Goal: Task Accomplishment & Management: Manage account settings

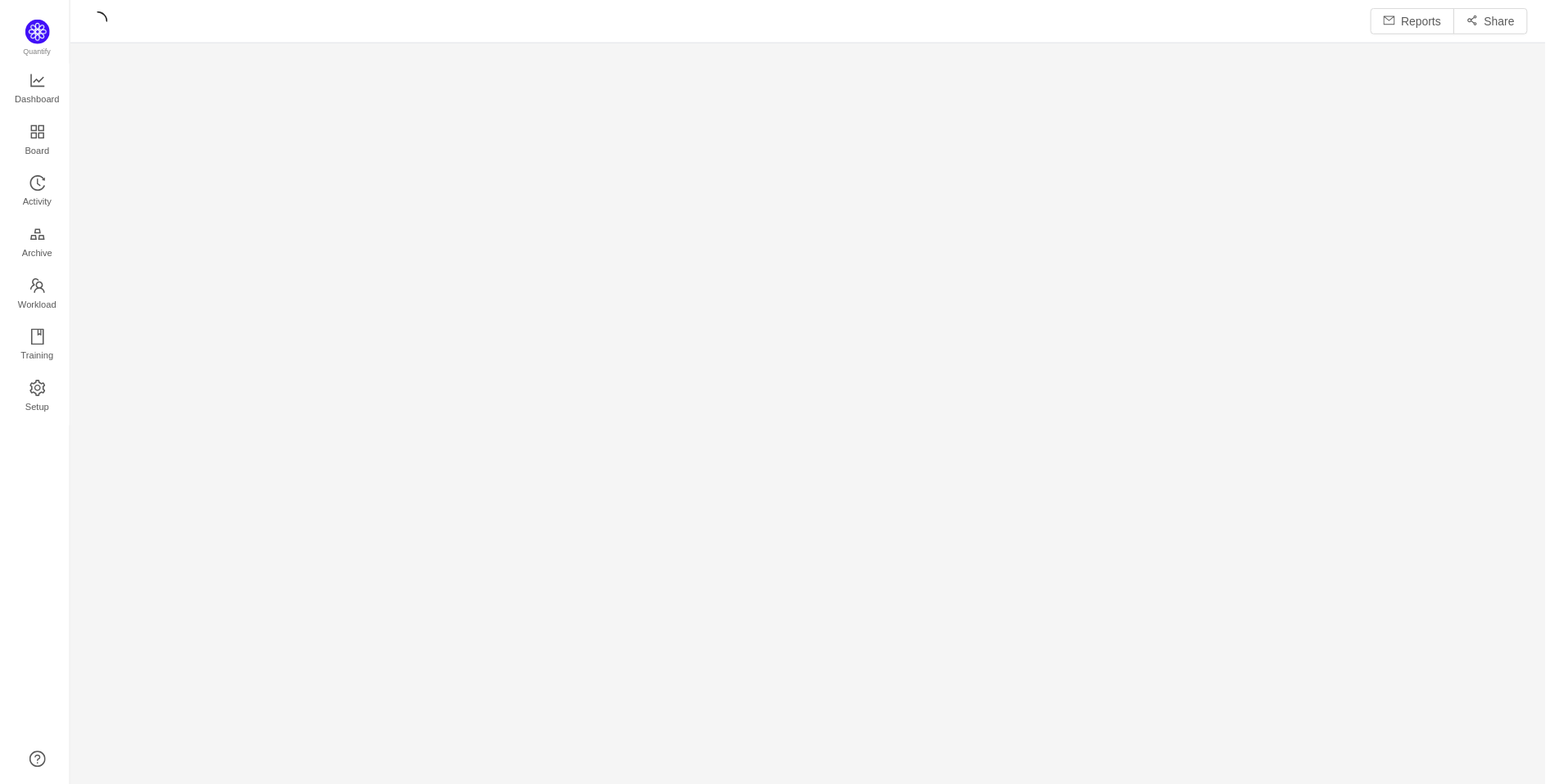
scroll to position [757, 1443]
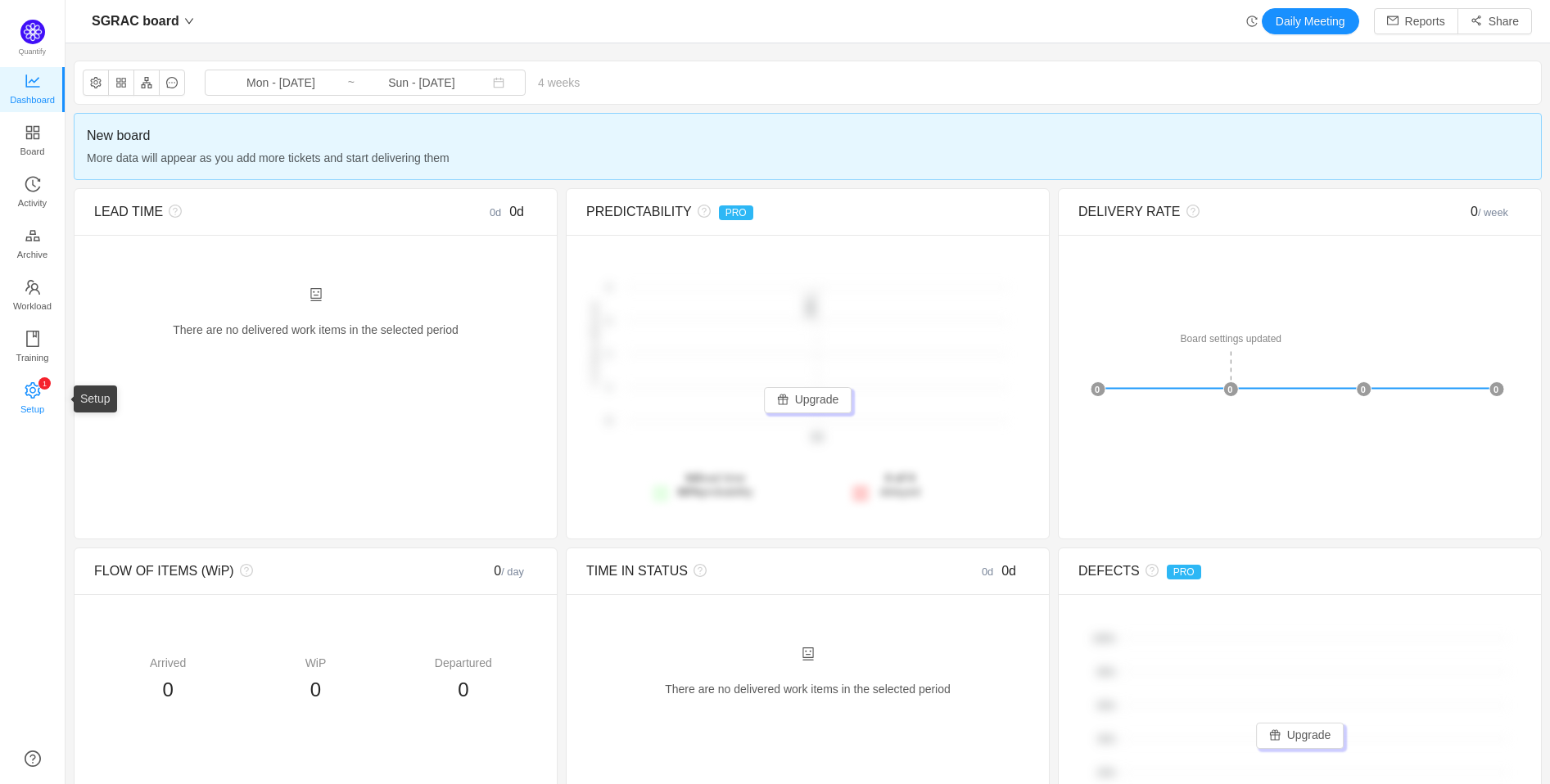
click at [36, 394] on span "Setup" at bounding box center [32, 409] width 24 height 33
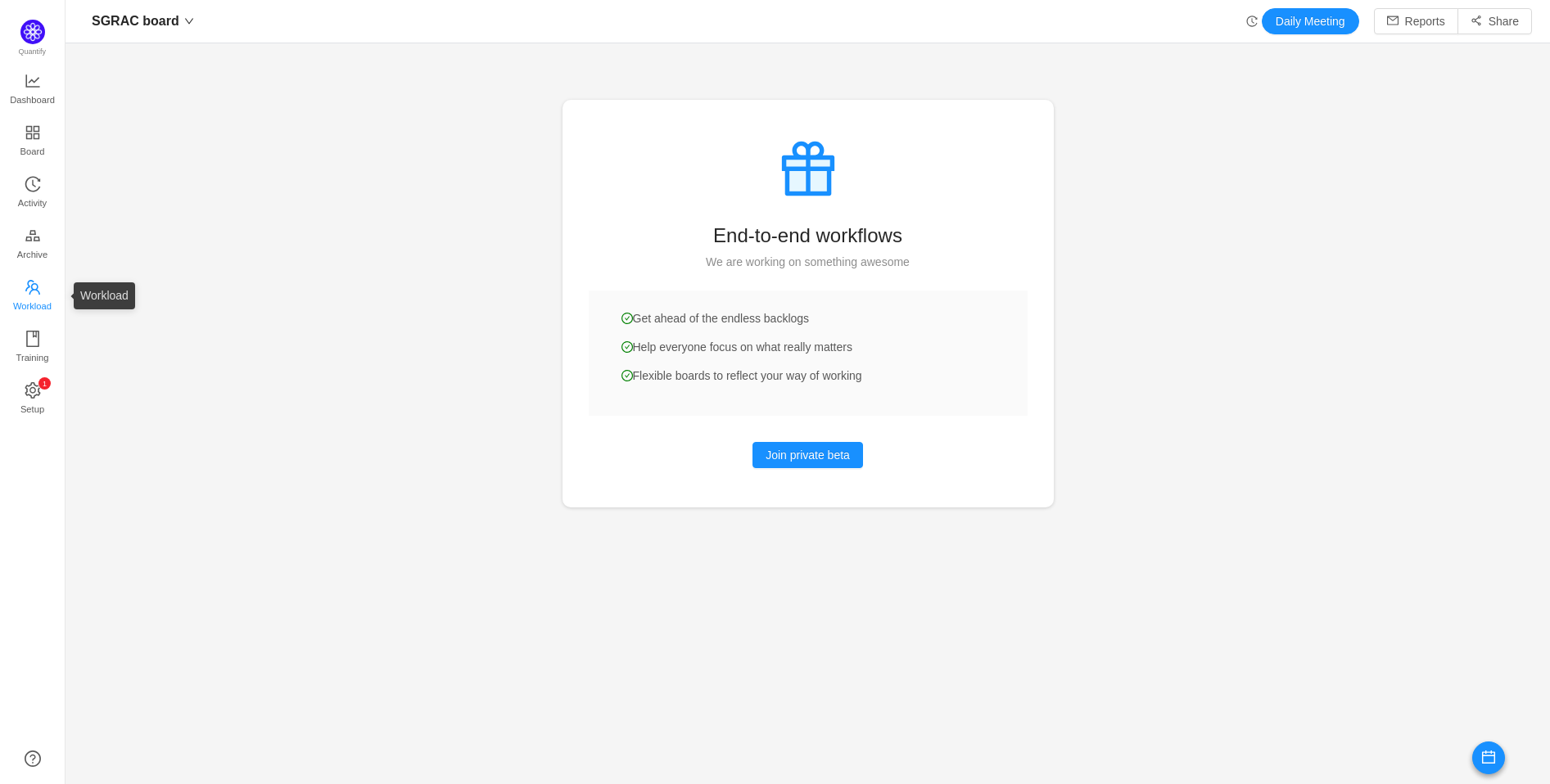
click at [35, 288] on icon "icon: team" at bounding box center [33, 287] width 16 height 16
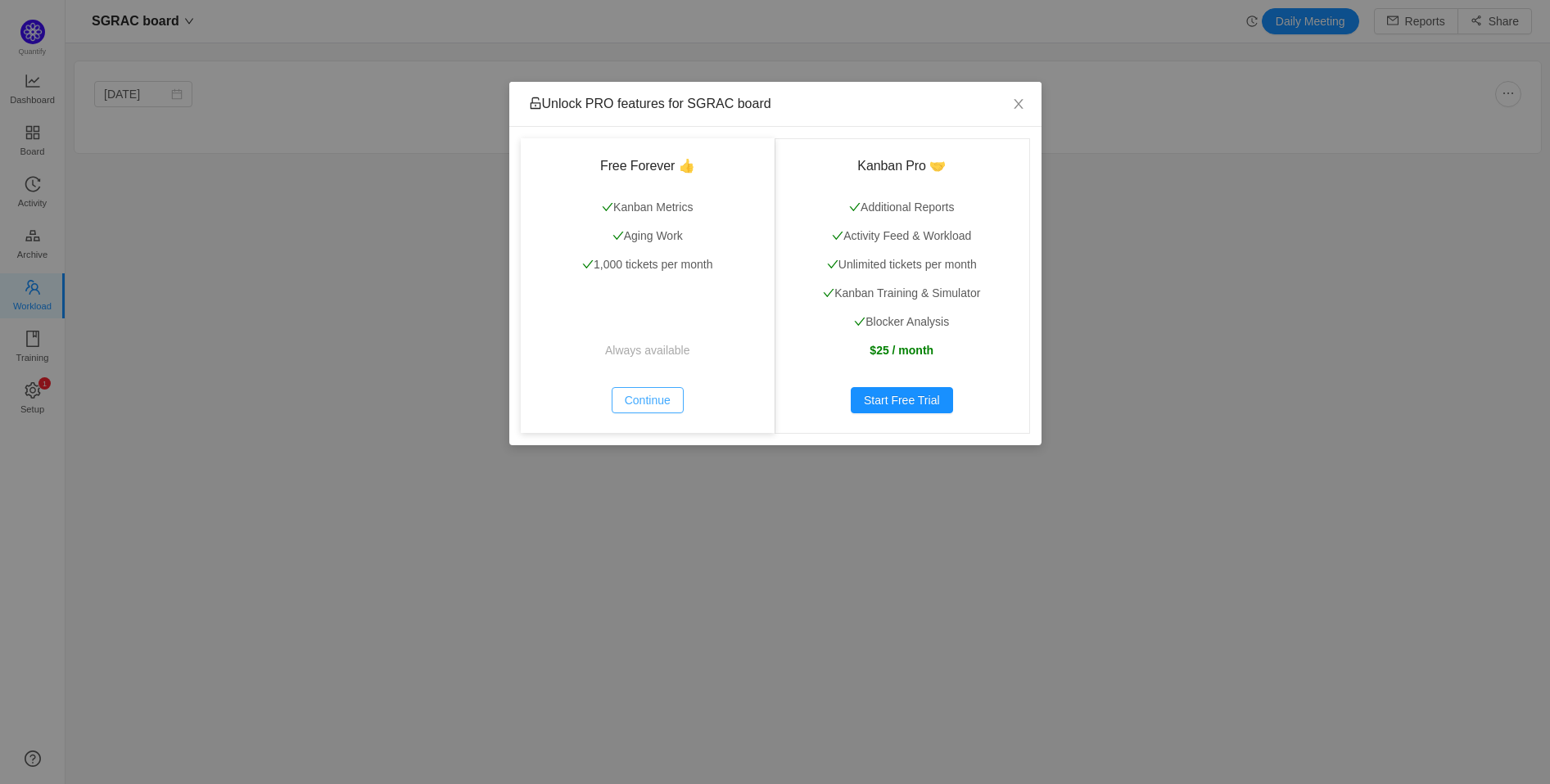
click at [651, 399] on button "Continue" at bounding box center [647, 400] width 72 height 27
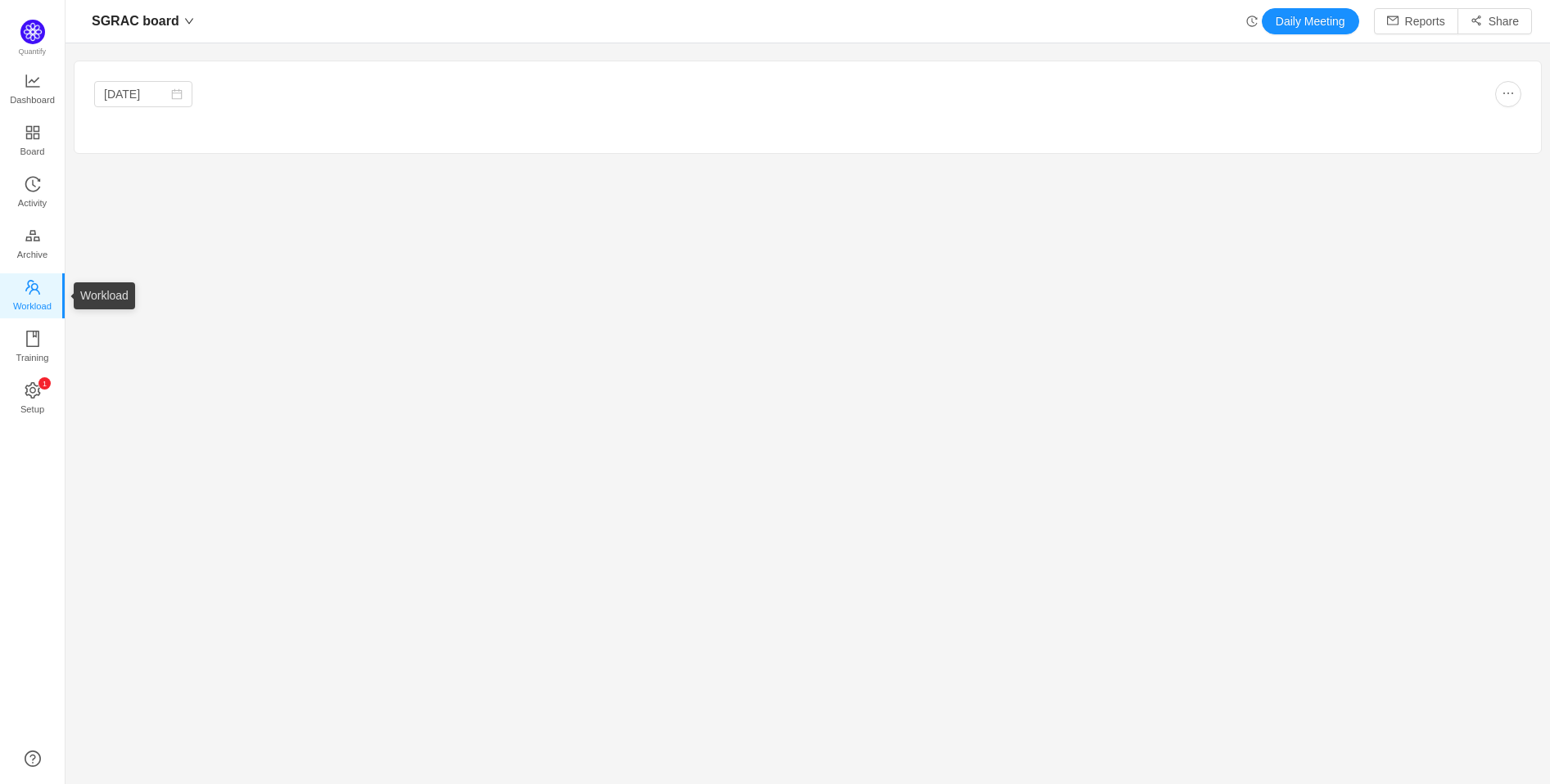
click at [39, 299] on span "Workload" at bounding box center [32, 306] width 38 height 33
click at [33, 245] on span "Archive" at bounding box center [32, 254] width 30 height 33
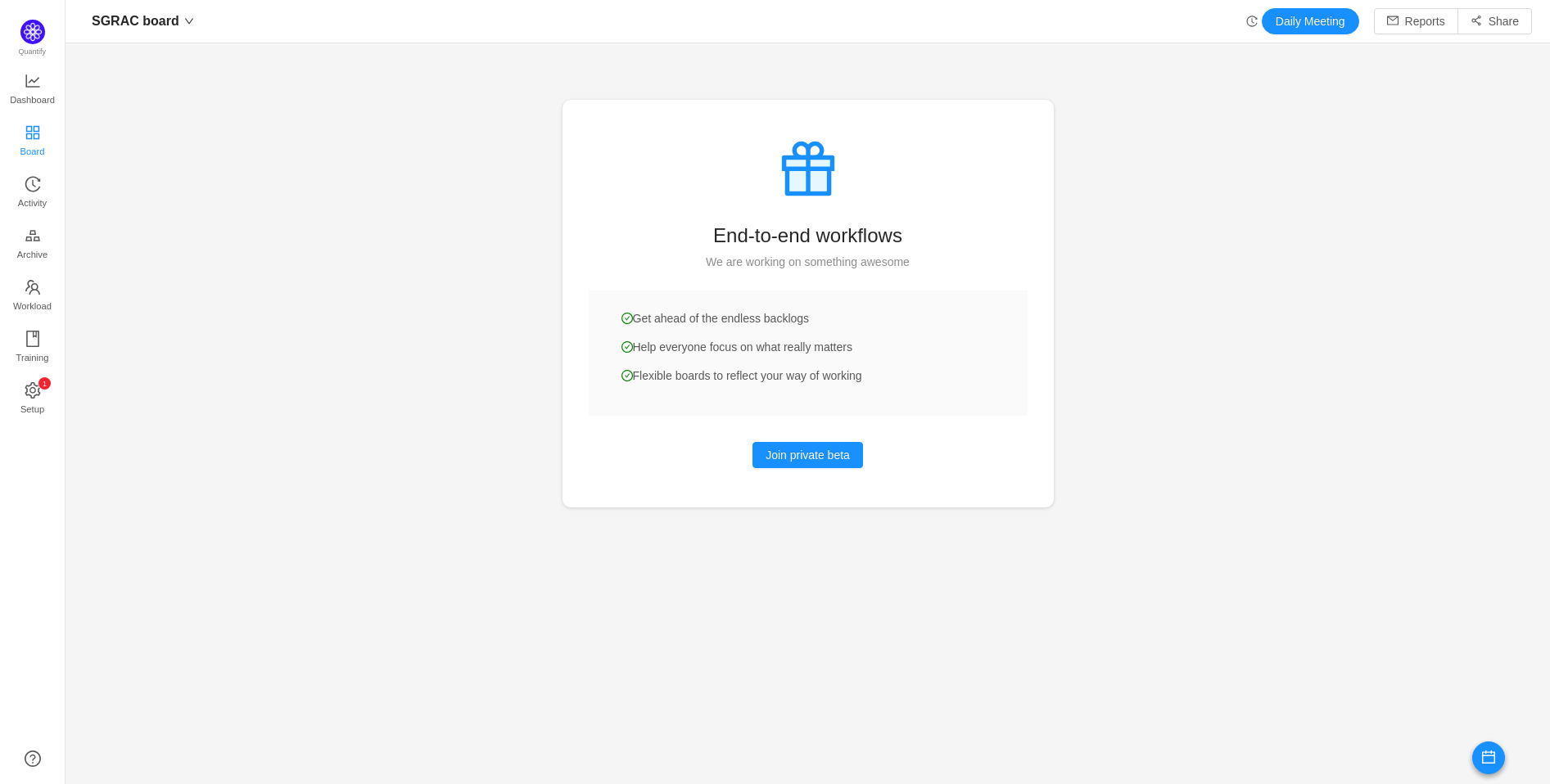
click at [38, 143] on span "Board" at bounding box center [32, 152] width 25 height 33
click at [31, 134] on icon "icon: appstore" at bounding box center [33, 133] width 16 height 16
click at [35, 84] on span "Dashboard" at bounding box center [32, 100] width 45 height 33
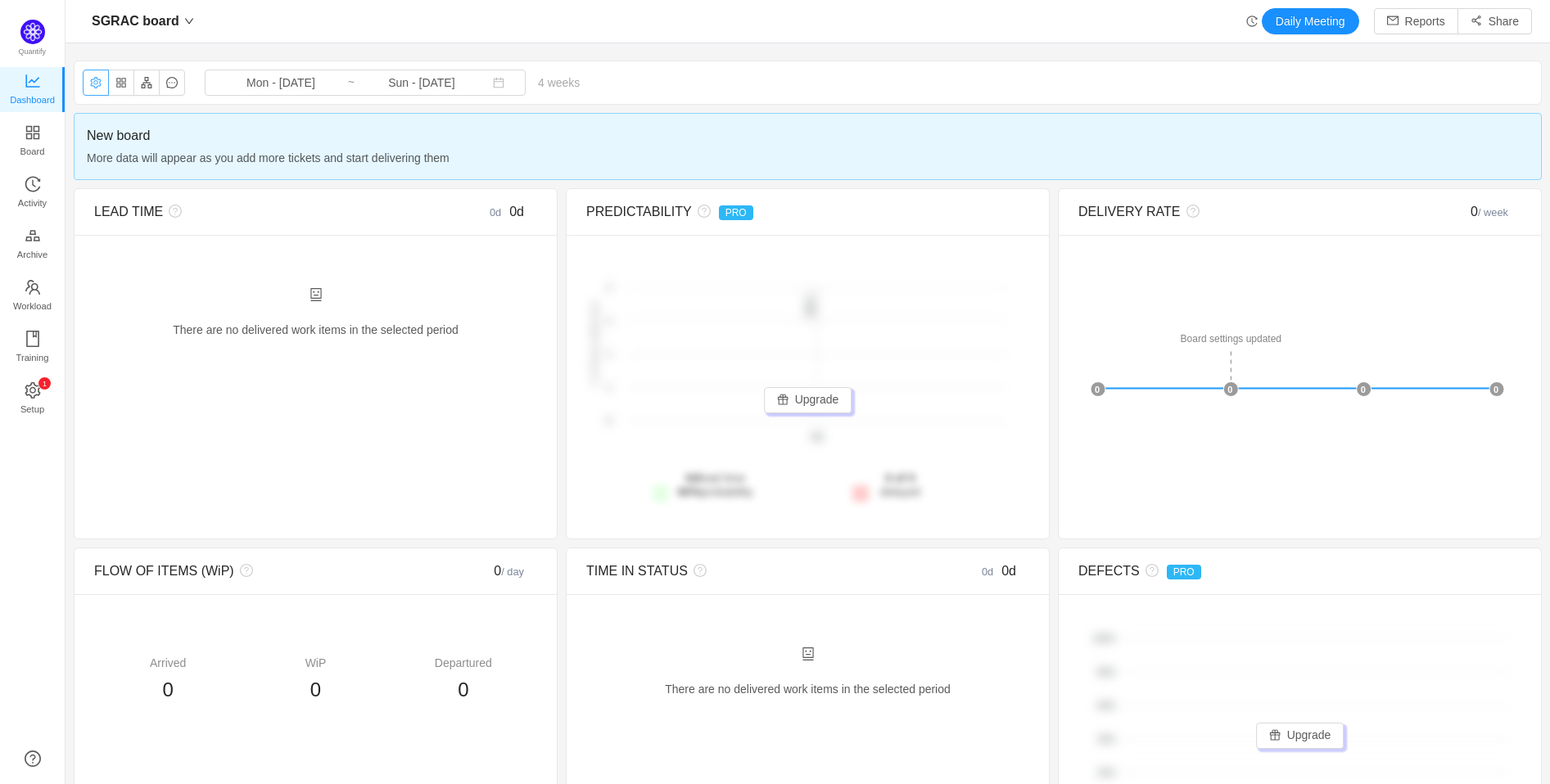
click at [94, 81] on button "button" at bounding box center [95, 82] width 27 height 27
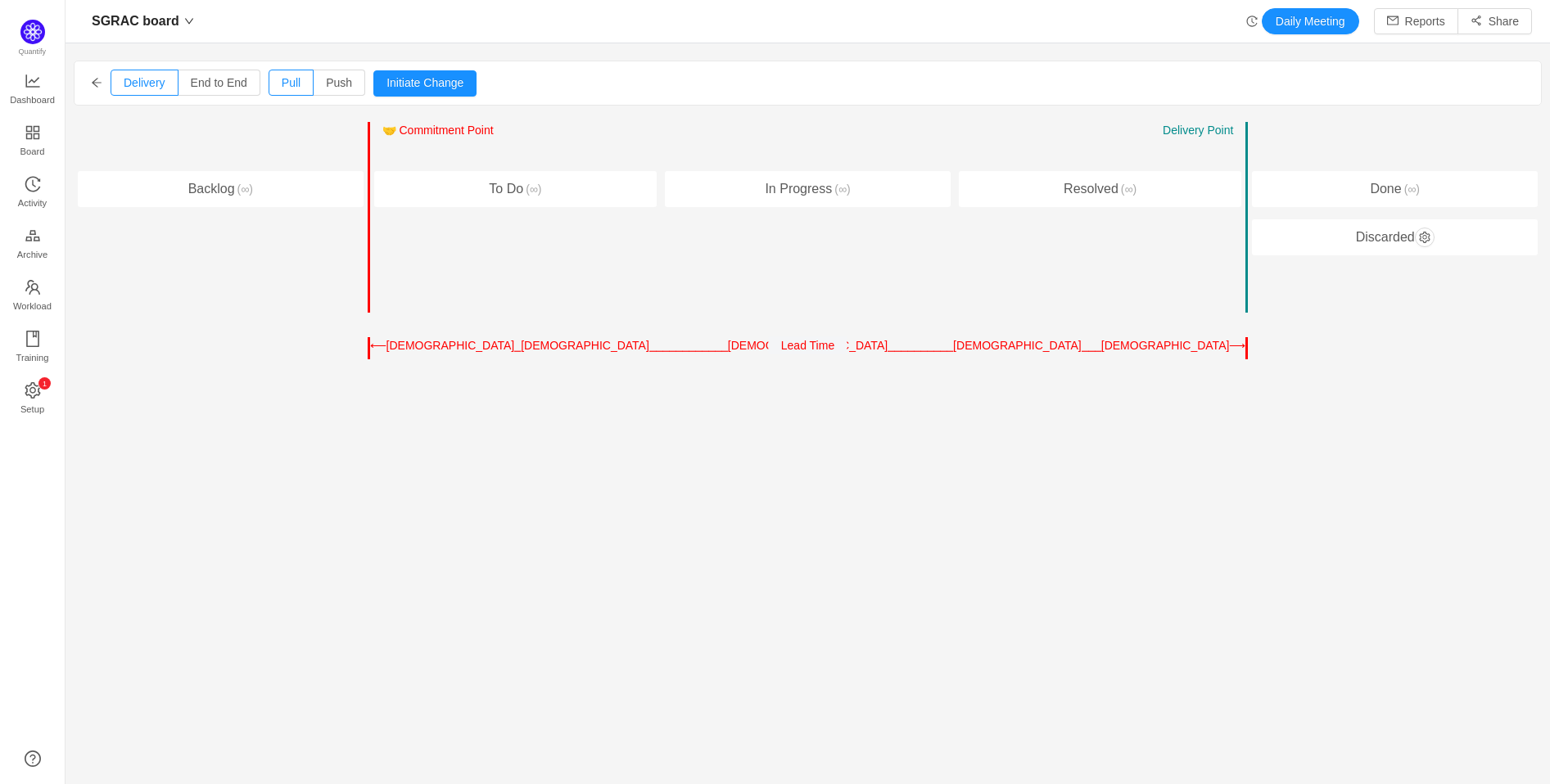
click at [94, 81] on icon "icon: arrow-left" at bounding box center [96, 82] width 12 height 12
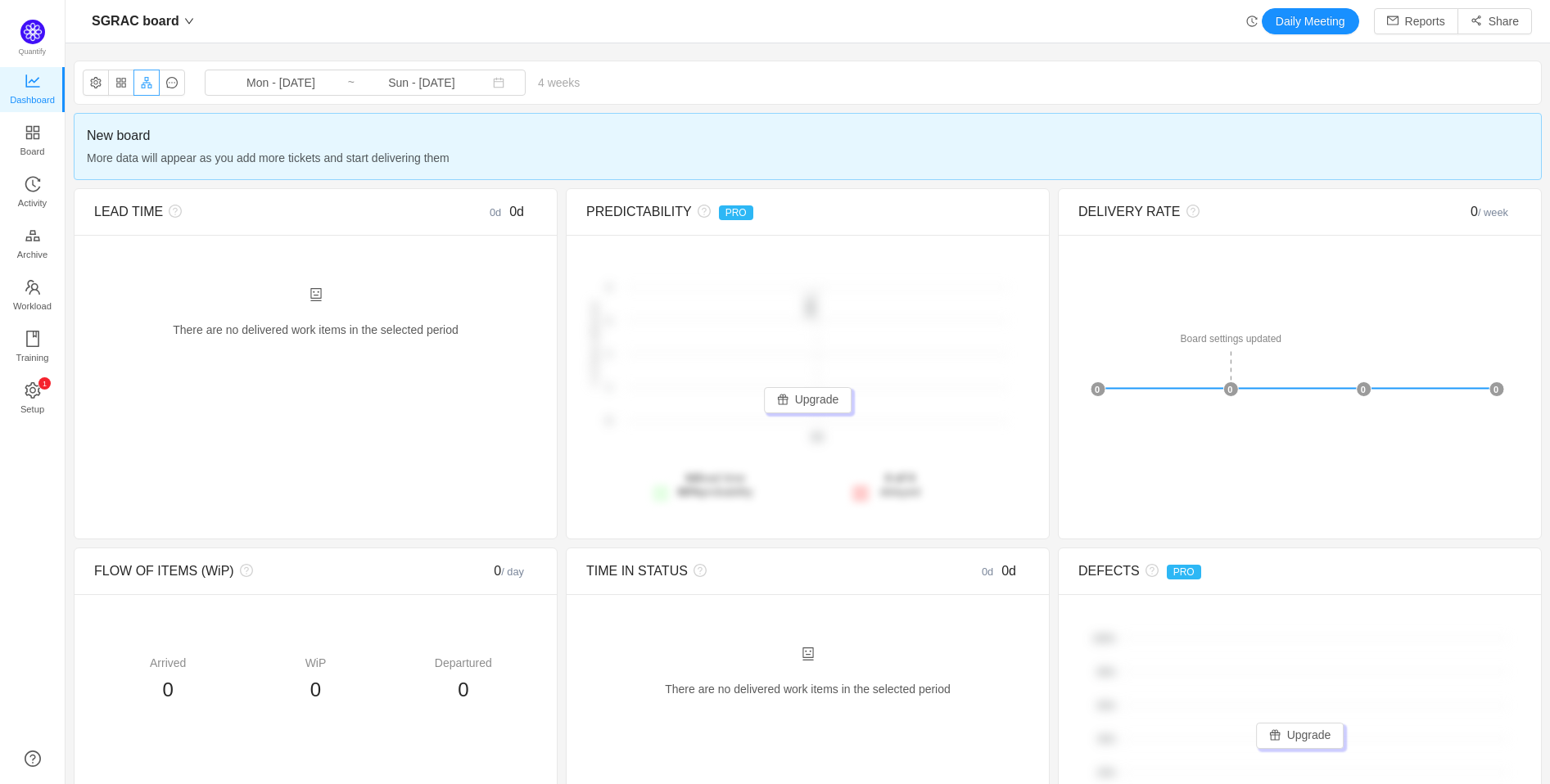
click at [148, 86] on button "button" at bounding box center [146, 82] width 27 height 27
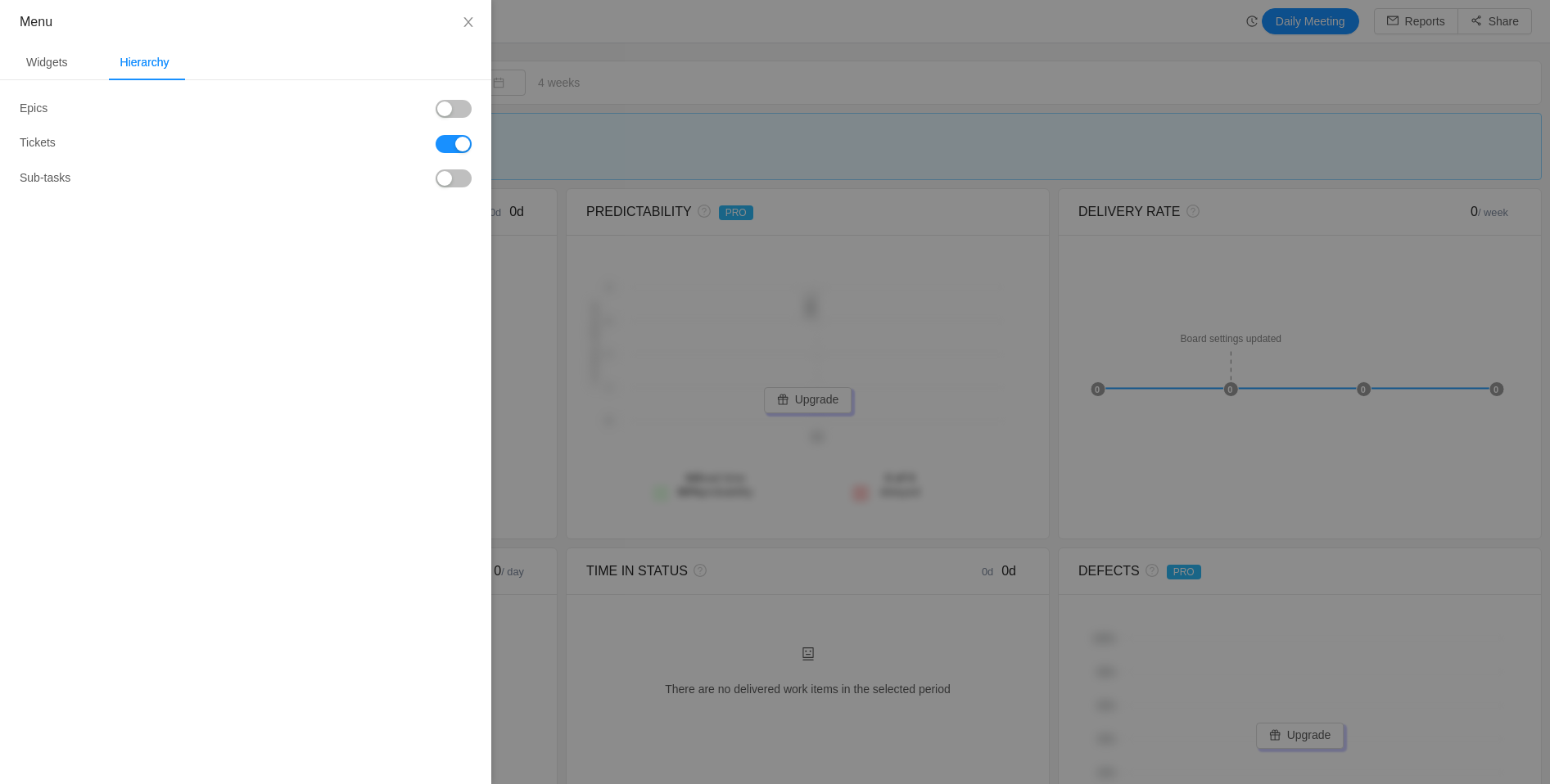
click at [460, 112] on button "button" at bounding box center [453, 109] width 36 height 18
click at [447, 103] on button "button" at bounding box center [453, 109] width 36 height 18
click at [458, 181] on button "button" at bounding box center [453, 178] width 36 height 18
click at [436, 182] on button "button" at bounding box center [453, 178] width 36 height 18
click at [468, 21] on icon "icon: close" at bounding box center [468, 22] width 9 height 10
